Goal: Transaction & Acquisition: Purchase product/service

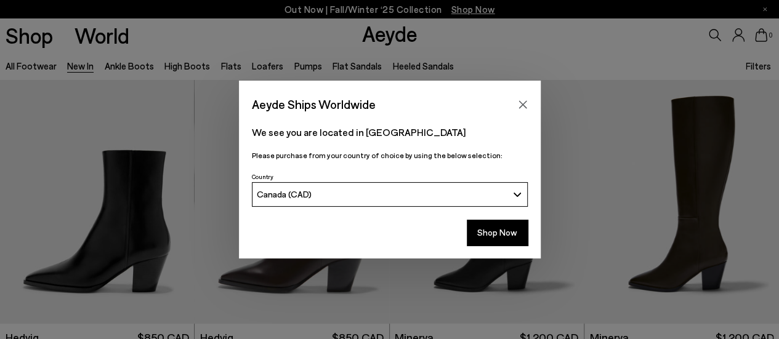
click at [509, 233] on button "Shop Now" at bounding box center [497, 233] width 61 height 26
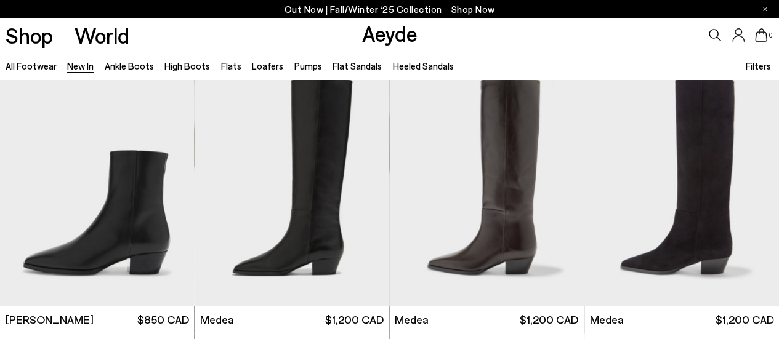
scroll to position [586, 0]
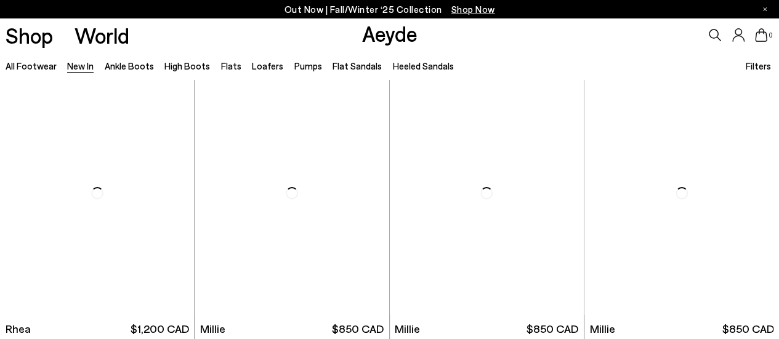
scroll to position [2165, 0]
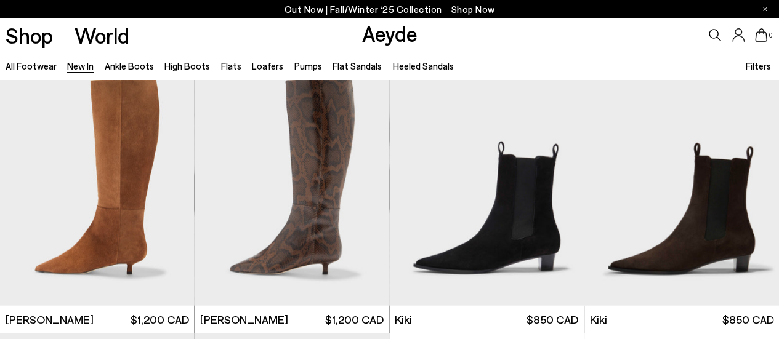
scroll to position [3791, 0]
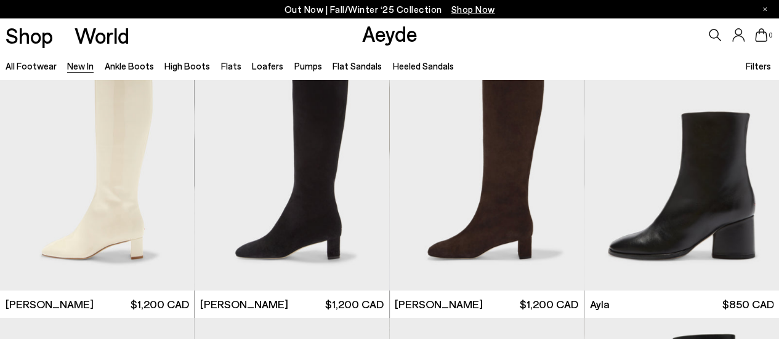
scroll to position [2762, 0]
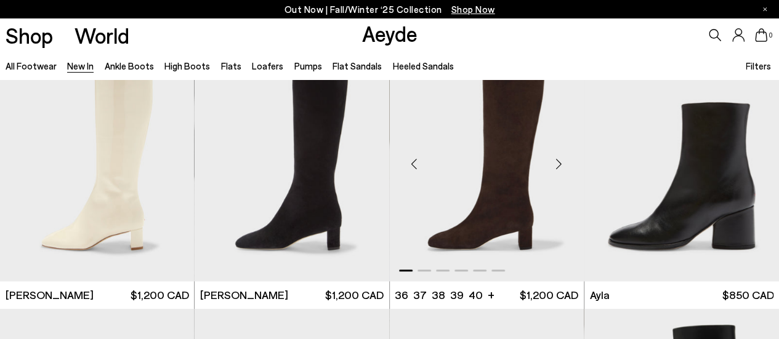
click at [499, 193] on img "1 / 6" at bounding box center [487, 160] width 195 height 245
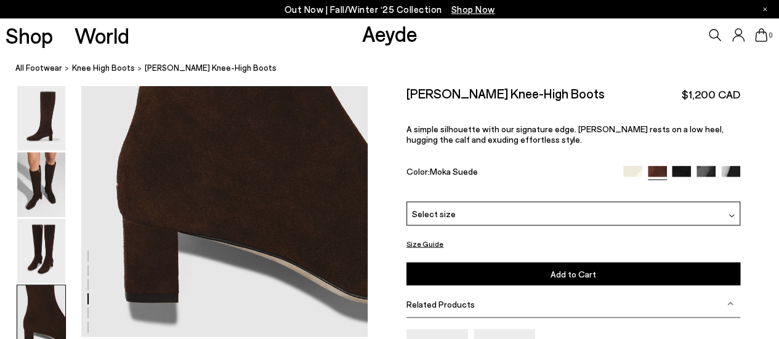
scroll to position [1346, 0]
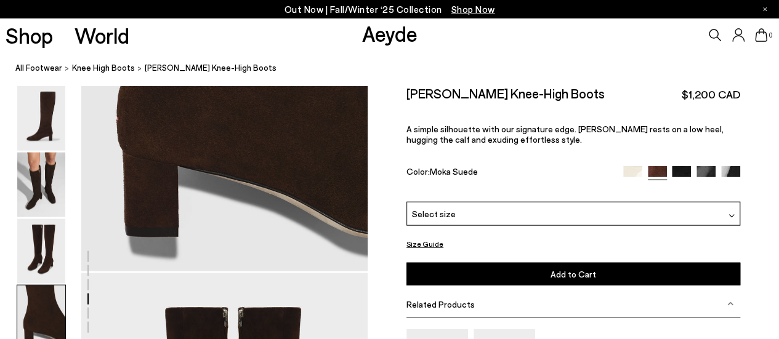
click at [667, 213] on div "Select size" at bounding box center [574, 214] width 334 height 24
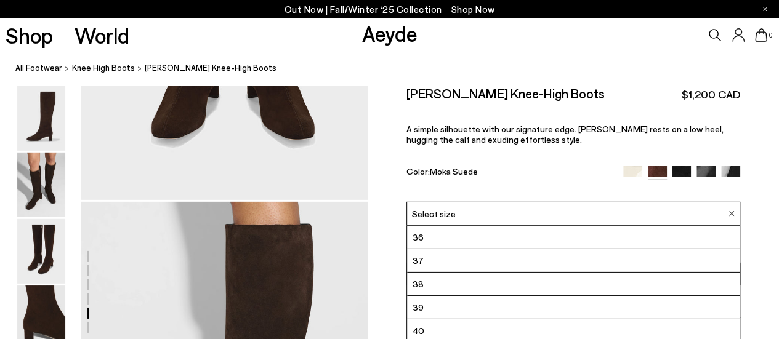
scroll to position [1797, 0]
